Goal: Find specific page/section: Find specific page/section

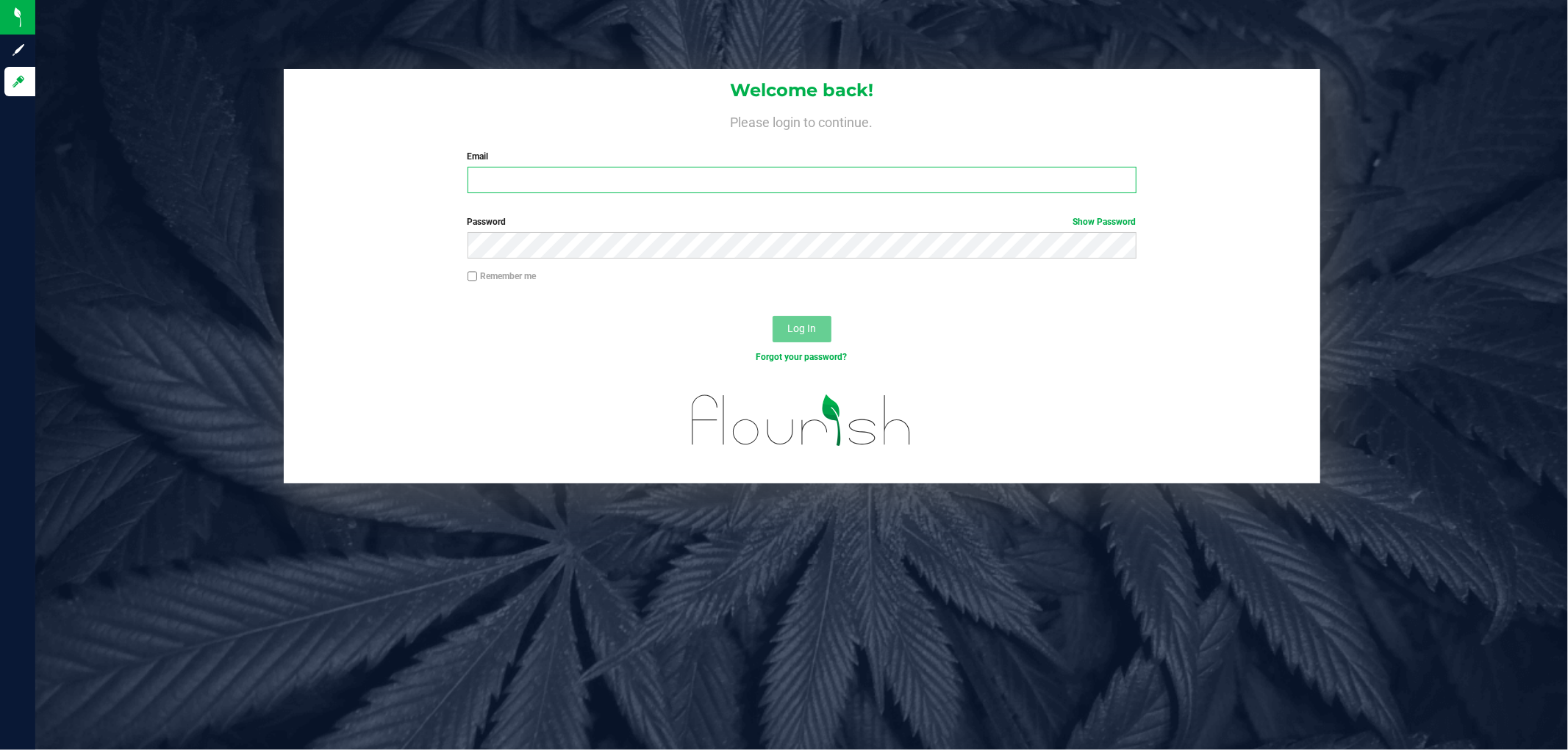
click at [657, 187] on input "Email" at bounding box center [802, 180] width 669 height 26
type input "[EMAIL_ADDRESS][DOMAIN_NAME]"
click at [773, 316] on button "Log In" at bounding box center [802, 329] width 59 height 26
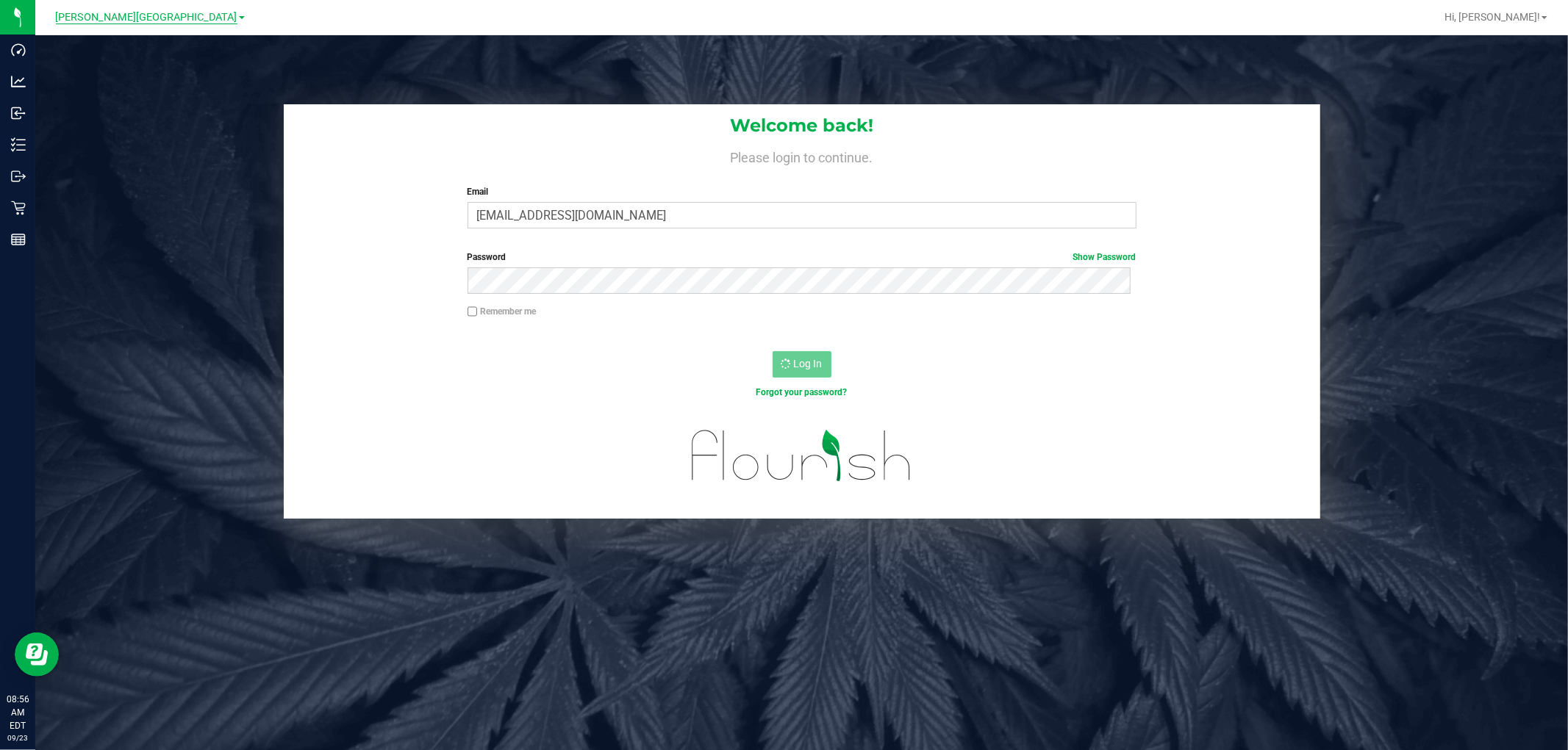
click at [135, 17] on span "[PERSON_NAME][GEOGRAPHIC_DATA]" at bounding box center [147, 18] width 181 height 13
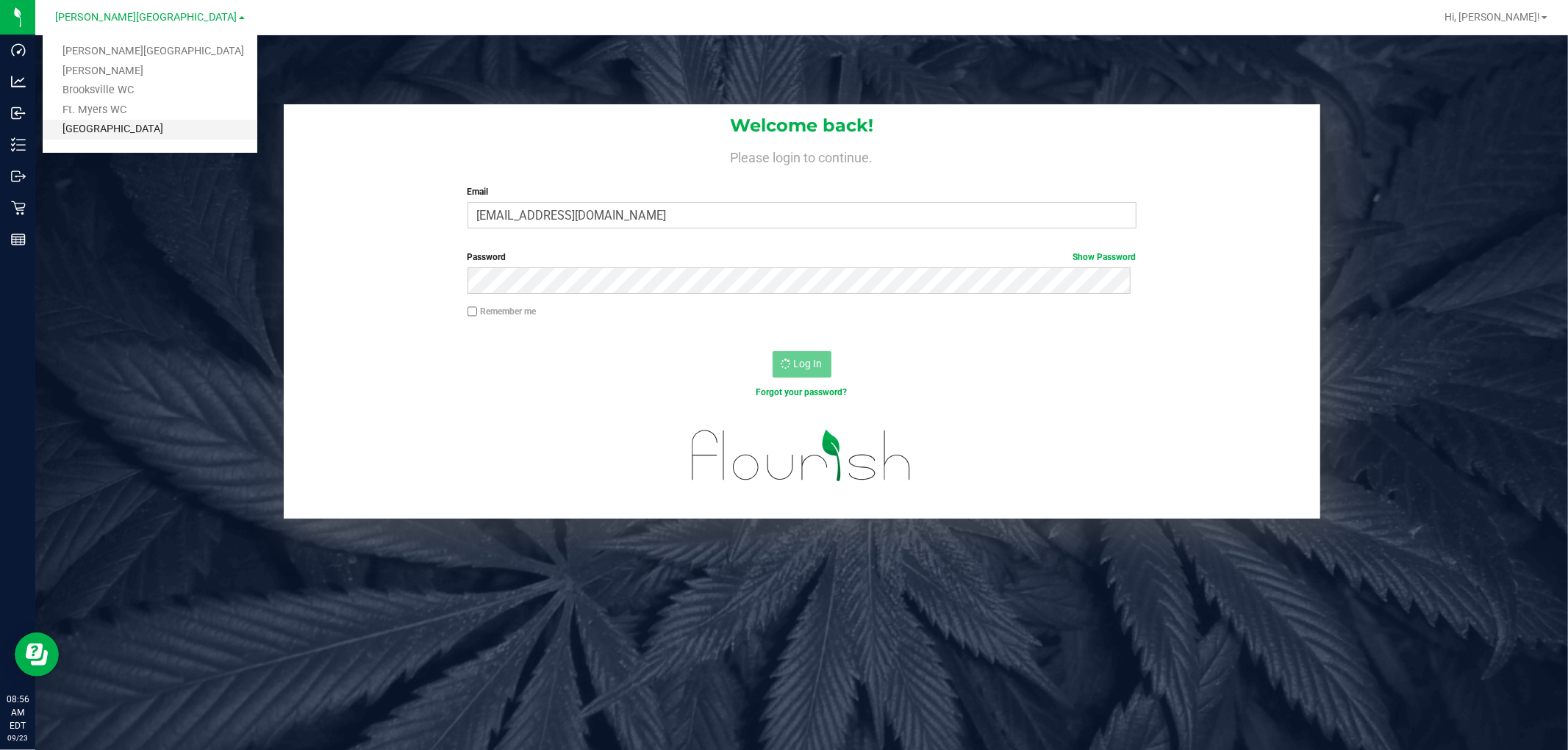
click at [142, 125] on link "[GEOGRAPHIC_DATA]" at bounding box center [150, 129] width 215 height 20
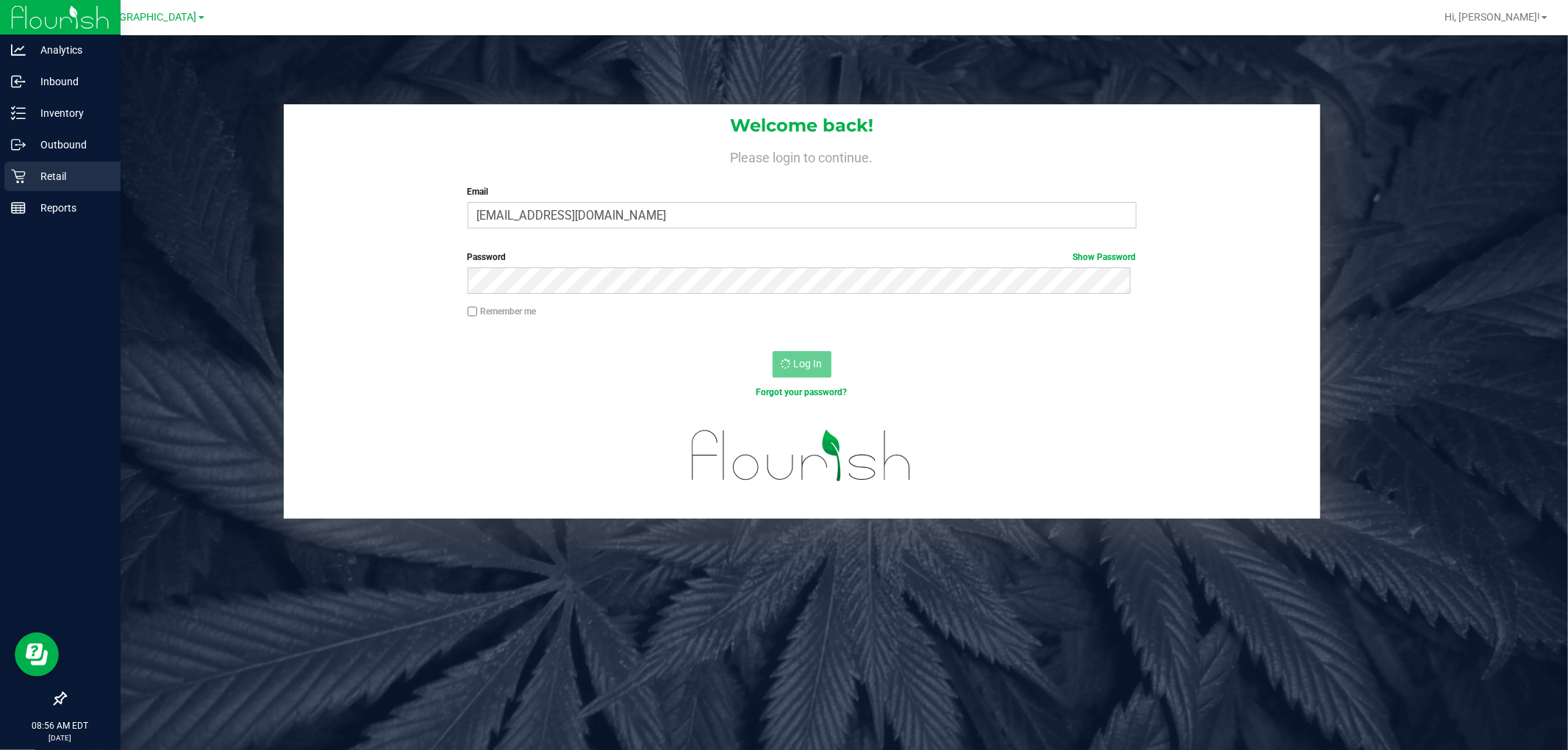
click at [27, 177] on p "Retail" at bounding box center [69, 177] width 88 height 18
